Goal: Task Accomplishment & Management: Use online tool/utility

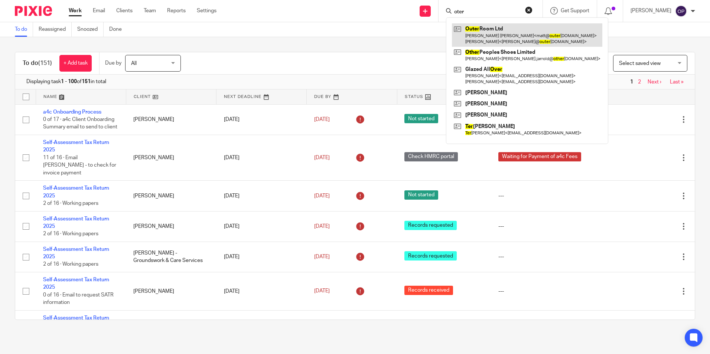
type input "oter"
click at [514, 25] on link at bounding box center [527, 34] width 150 height 23
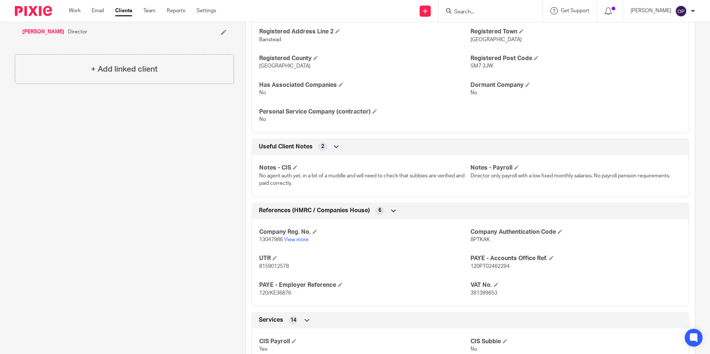
scroll to position [445, 0]
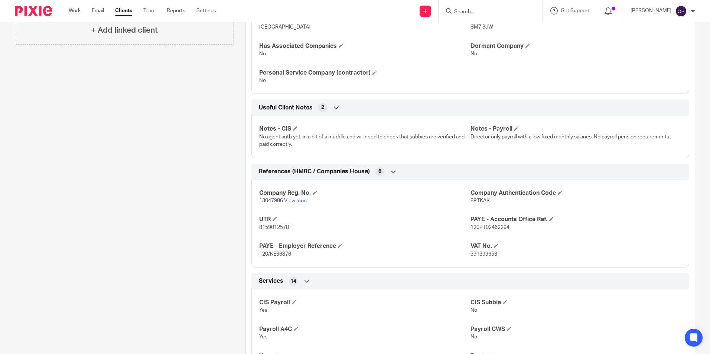
click at [470, 199] on span "8PTKAK" at bounding box center [479, 200] width 19 height 5
copy span "8PTKAK"
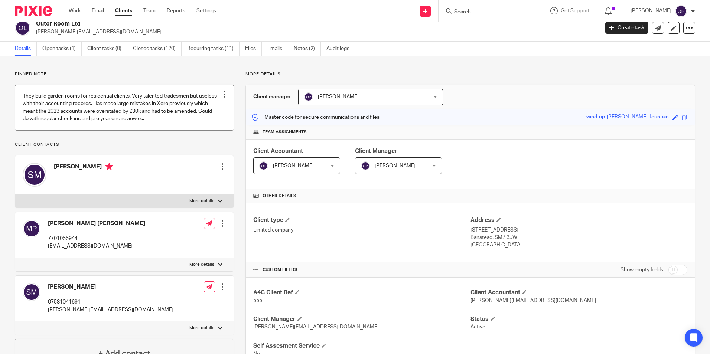
scroll to position [0, 0]
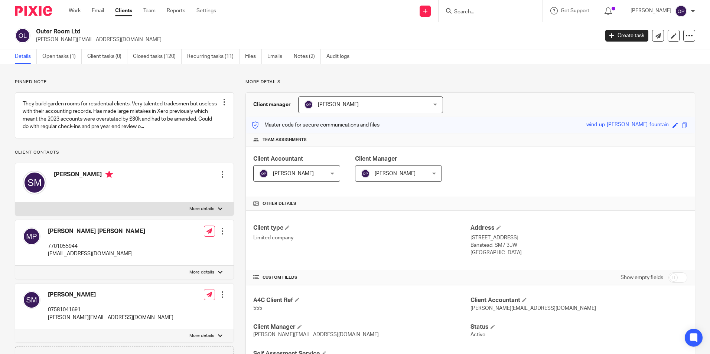
drag, startPoint x: 72, startPoint y: 55, endPoint x: 78, endPoint y: 67, distance: 13.6
click at [72, 55] on link "Open tasks (1)" at bounding box center [61, 56] width 39 height 14
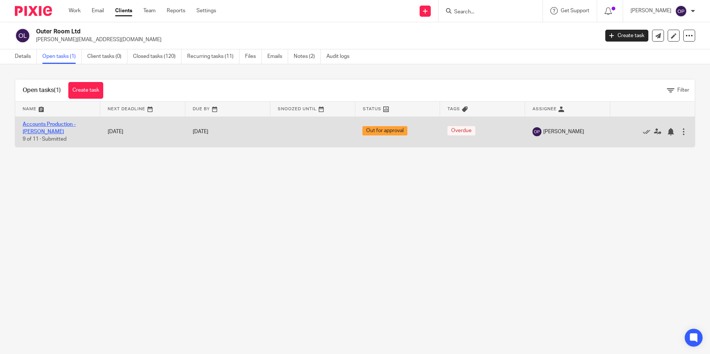
click at [60, 123] on link "Accounts Production - Caitlin" at bounding box center [49, 128] width 53 height 13
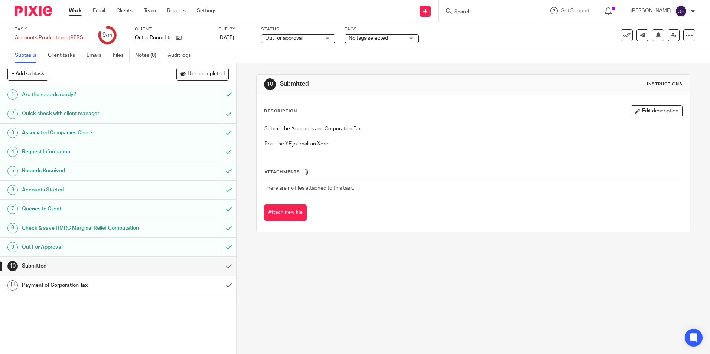
click at [301, 38] on span "Out for approval" at bounding box center [293, 39] width 56 height 8
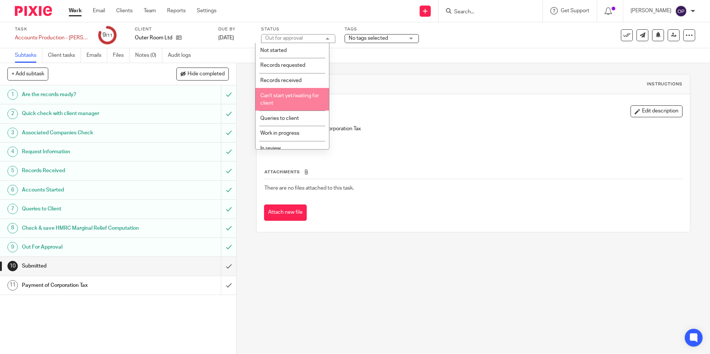
scroll to position [52, 0]
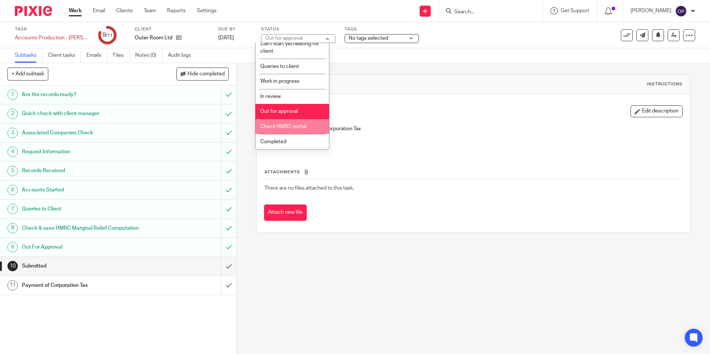
click at [292, 128] on span "Check HMRC portal" at bounding box center [283, 126] width 46 height 5
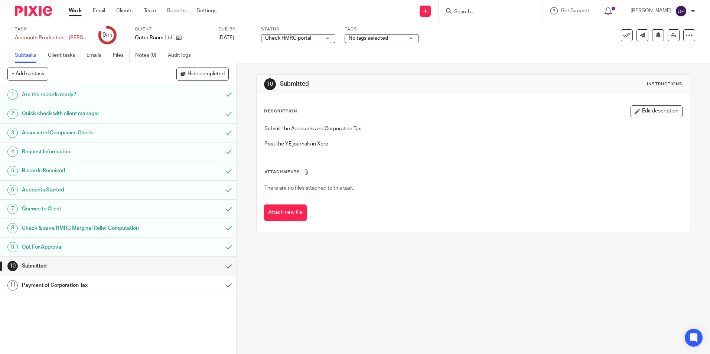
click at [387, 257] on div "10 Submitted Instructions Description Edit description Submit the Accounts and …" at bounding box center [472, 208] width 473 height 291
click at [366, 40] on span "No tags selected" at bounding box center [367, 38] width 39 height 5
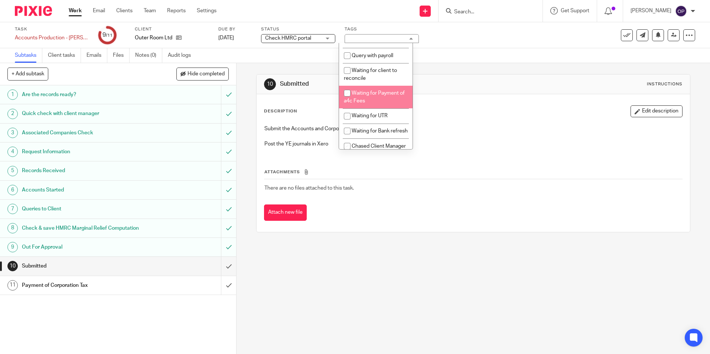
scroll to position [0, 0]
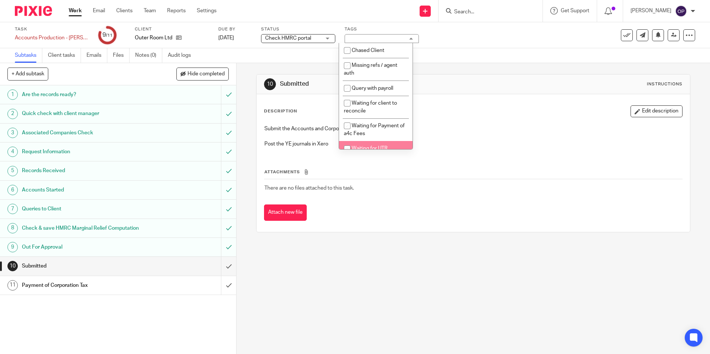
click at [343, 338] on div "10 Submitted Instructions Description Edit description Submit the Accounts and …" at bounding box center [472, 208] width 473 height 291
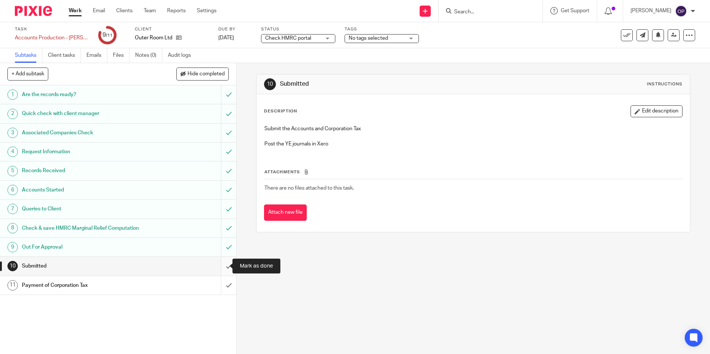
click at [222, 265] on input "submit" at bounding box center [118, 266] width 236 height 19
